Goal: Navigation & Orientation: Find specific page/section

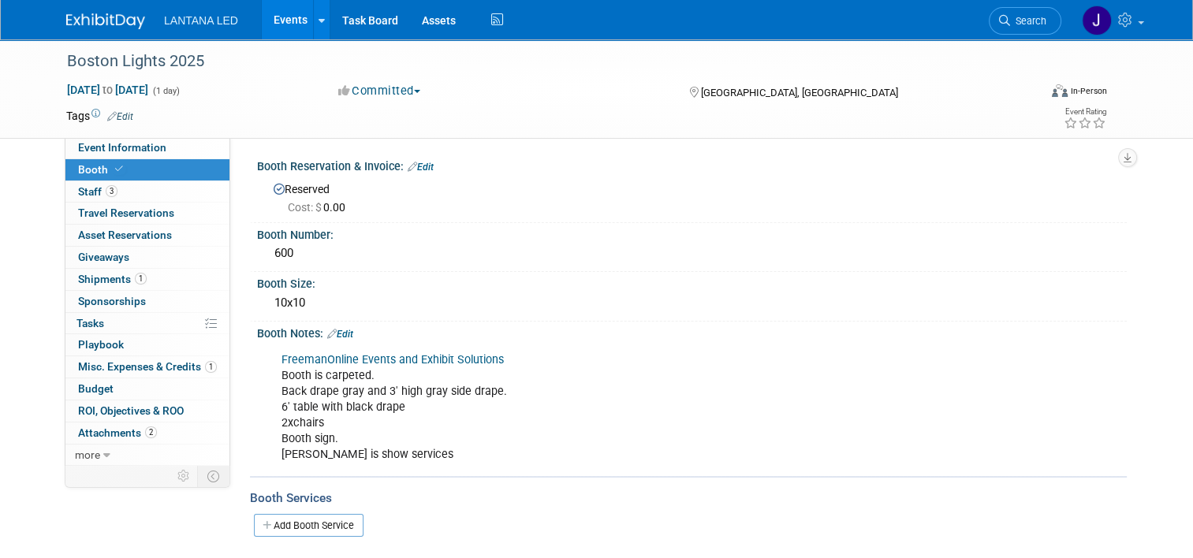
click at [284, 18] on link "Events" at bounding box center [291, 19] width 58 height 39
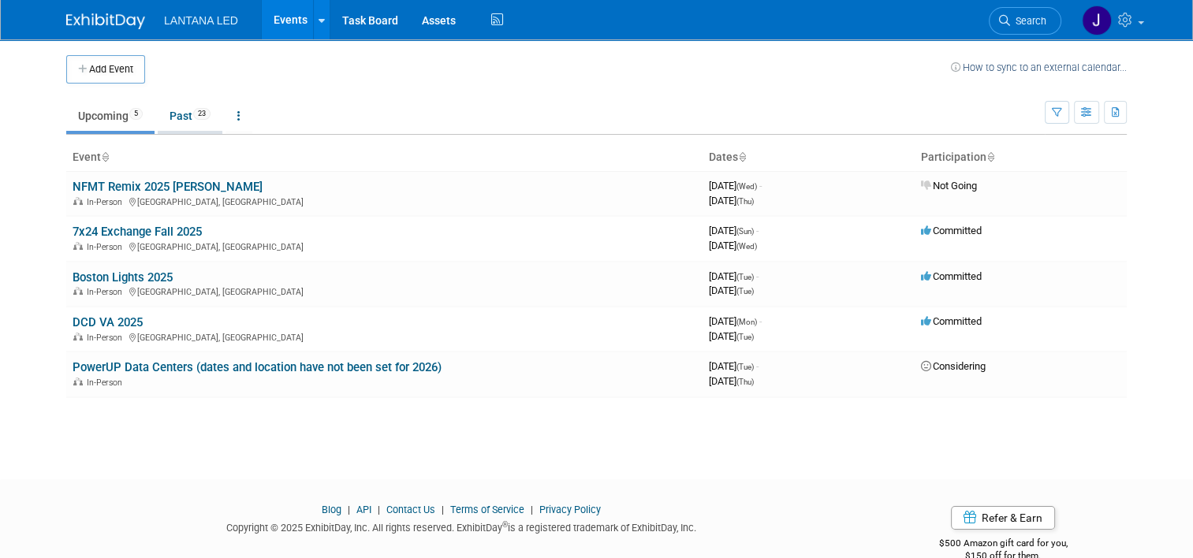
click at [176, 117] on link "Past 23" at bounding box center [190, 116] width 65 height 30
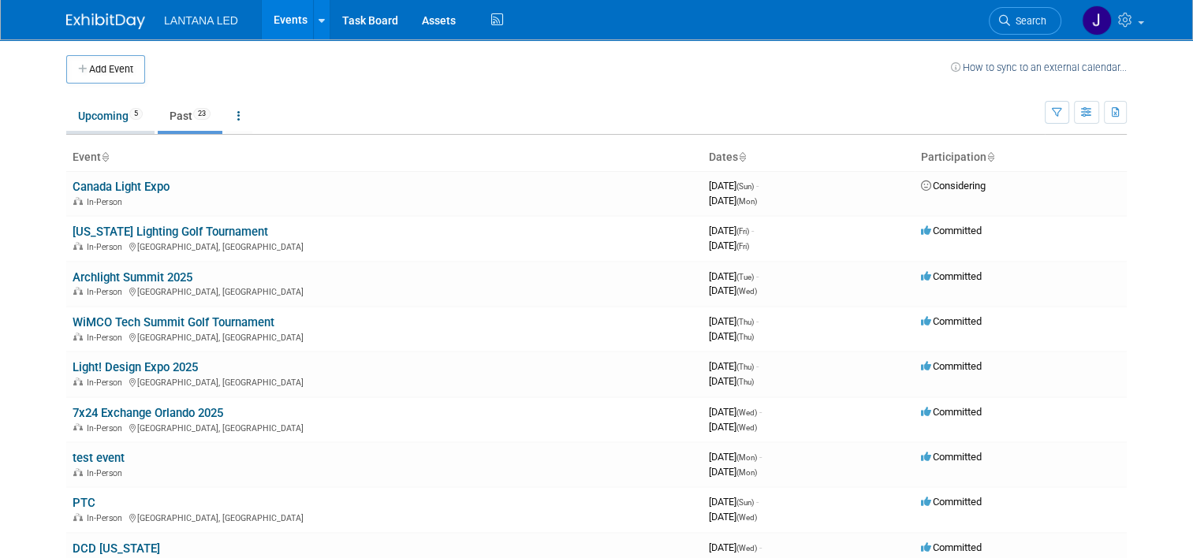
click at [97, 120] on link "Upcoming 5" at bounding box center [110, 116] width 88 height 30
